Goal: Find specific page/section: Find specific page/section

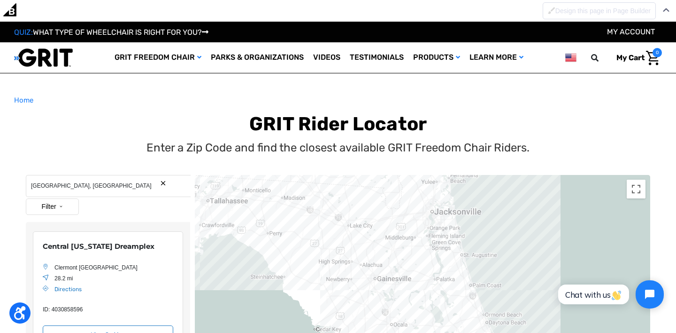
scroll to position [246, 0]
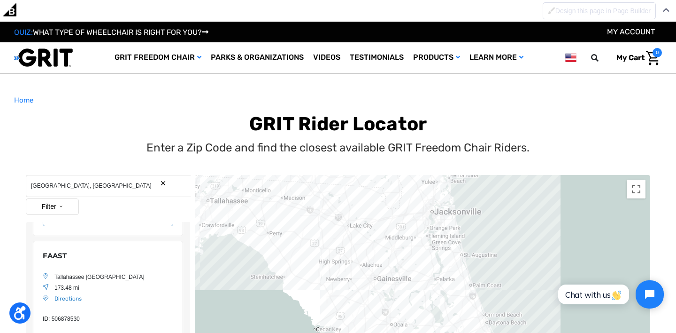
click at [87, 186] on input "[GEOGRAPHIC_DATA], [GEOGRAPHIC_DATA]" at bounding box center [108, 186] width 165 height 22
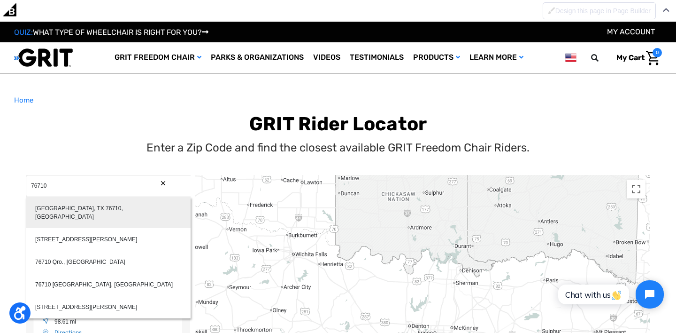
type input "[GEOGRAPHIC_DATA], TX 76710, [GEOGRAPHIC_DATA]"
click at [101, 206] on div "[GEOGRAPHIC_DATA], TX 76710, [GEOGRAPHIC_DATA]" at bounding box center [108, 212] width 165 height 31
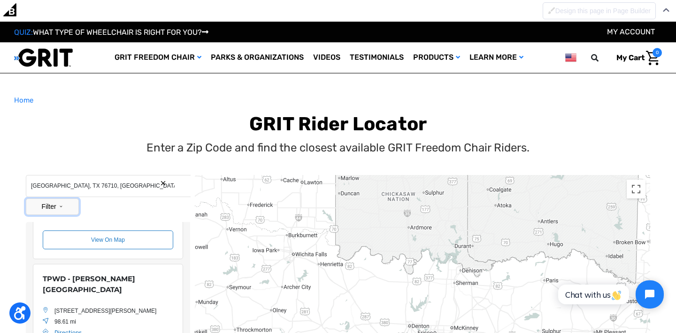
click at [69, 201] on button "Filter" at bounding box center [52, 206] width 53 height 16
click at [96, 142] on div "Enter a Zip Code and find the closest available GRIT Freedom Chair Riders." at bounding box center [338, 147] width 645 height 17
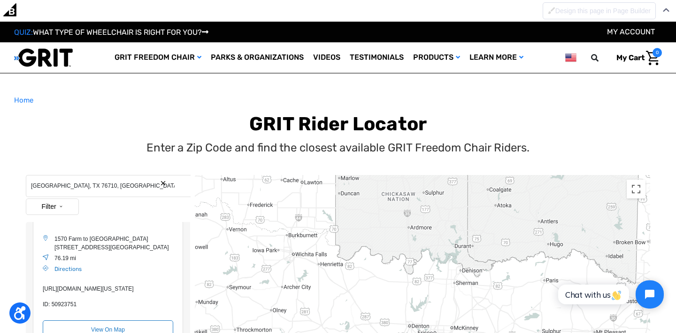
scroll to position [0, 0]
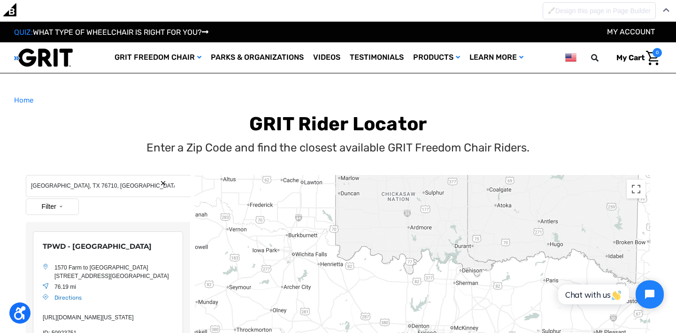
click at [162, 183] on button "Search Reset" at bounding box center [163, 182] width 7 height 7
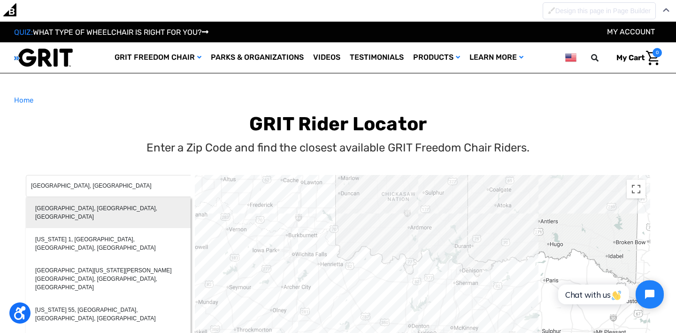
type input "[GEOGRAPHIC_DATA], [GEOGRAPHIC_DATA], [GEOGRAPHIC_DATA]"
click at [116, 208] on div "[GEOGRAPHIC_DATA], [GEOGRAPHIC_DATA], [GEOGRAPHIC_DATA]" at bounding box center [108, 212] width 165 height 31
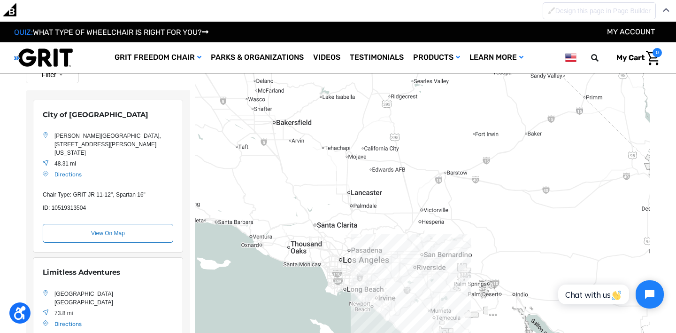
scroll to position [81, 0]
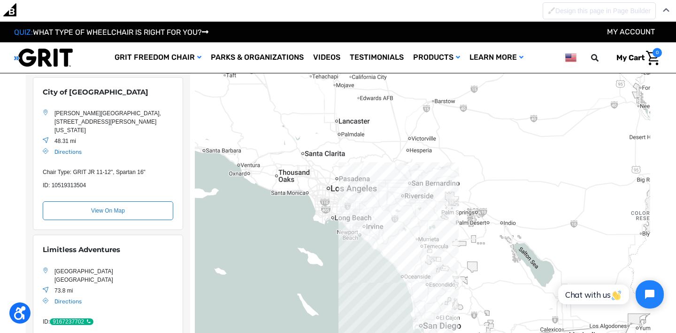
drag, startPoint x: 389, startPoint y: 210, endPoint x: 377, endPoint y: 158, distance: 53.1
click at [377, 158] on div "Location Map" at bounding box center [423, 232] width 456 height 423
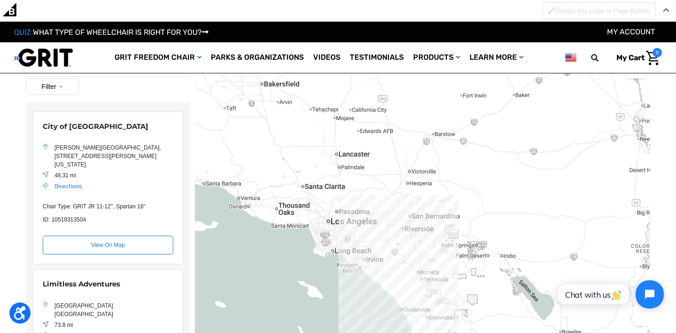
scroll to position [0, 0]
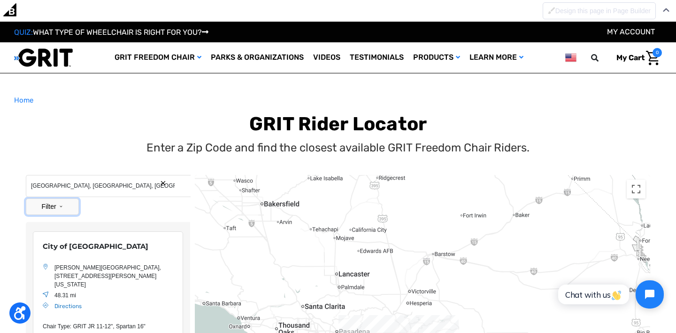
click at [68, 202] on button "Filter" at bounding box center [52, 206] width 53 height 16
click at [61, 239] on label "Ambassador" at bounding box center [55, 241] width 36 height 8
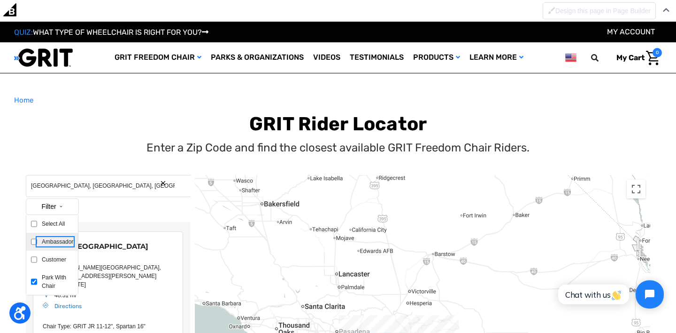
click at [37, 239] on input "Ambassador" at bounding box center [34, 241] width 6 height 8
checkbox input "true"
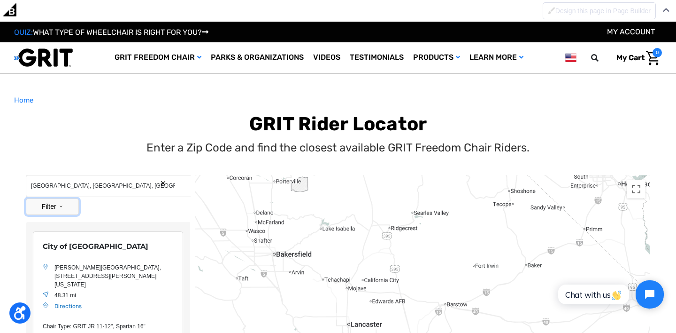
click at [64, 205] on button "Filter" at bounding box center [52, 206] width 53 height 16
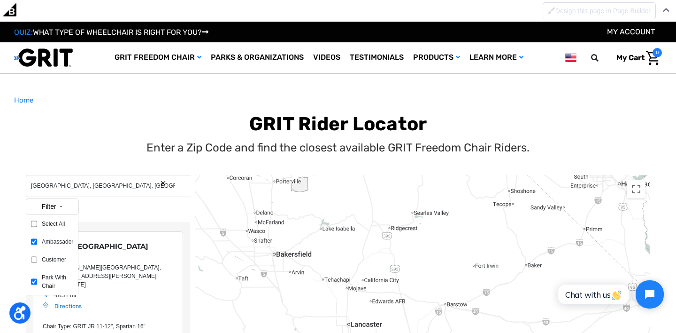
click at [110, 212] on div "Filter Select All Ambassador Customer Park With Chair" at bounding box center [108, 207] width 164 height 19
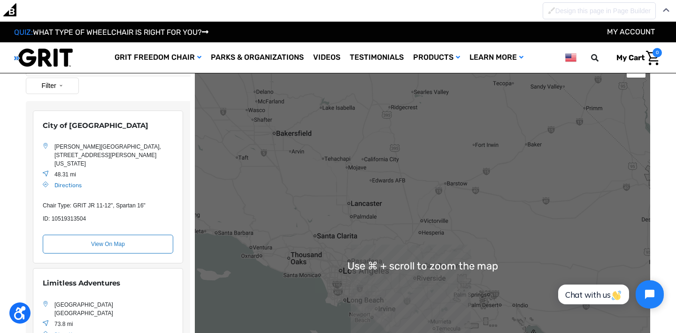
scroll to position [116, 0]
